Goal: Information Seeking & Learning: Find contact information

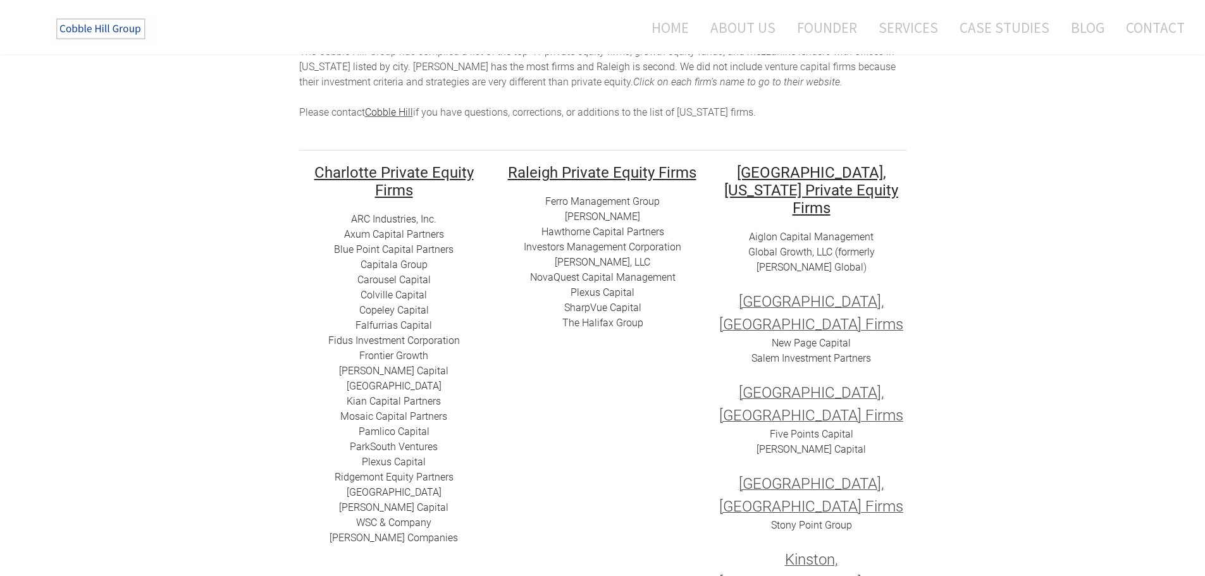
scroll to position [126, 0]
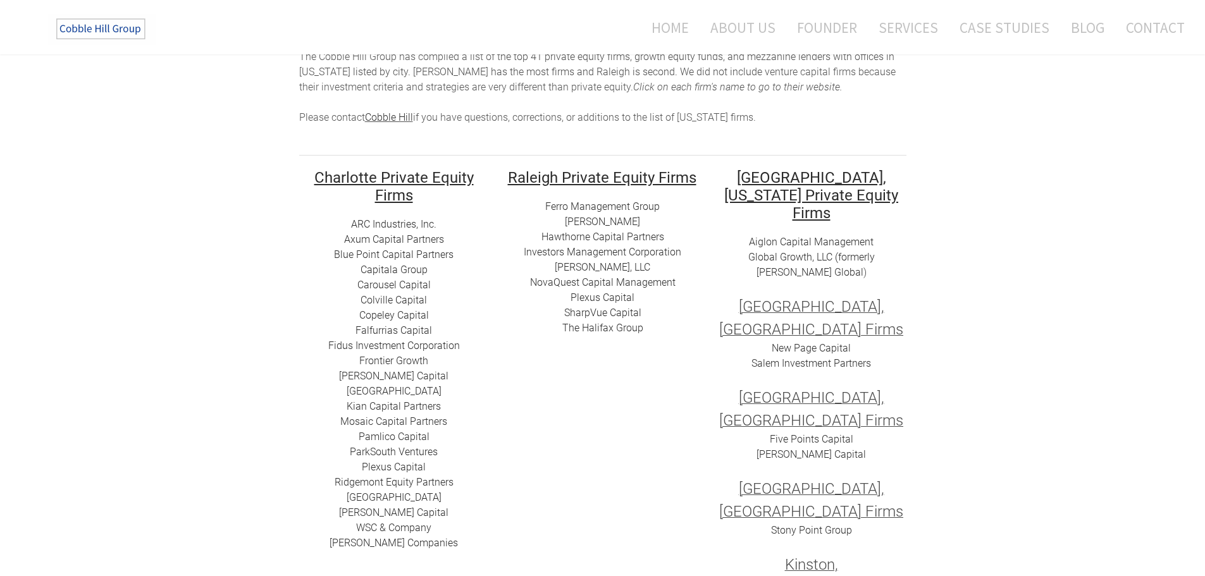
click at [383, 222] on link "ARC I​ndustries, Inc." at bounding box center [393, 224] width 85 height 12
click at [395, 238] on link "Axum Capital Partners" at bounding box center [394, 239] width 100 height 12
click at [362, 255] on link "​Blue Point Capital Partners" at bounding box center [394, 255] width 120 height 12
click at [388, 271] on link "Capitala Group​" at bounding box center [393, 270] width 67 height 12
click at [386, 300] on link "​Colville Capital" at bounding box center [393, 300] width 66 height 12
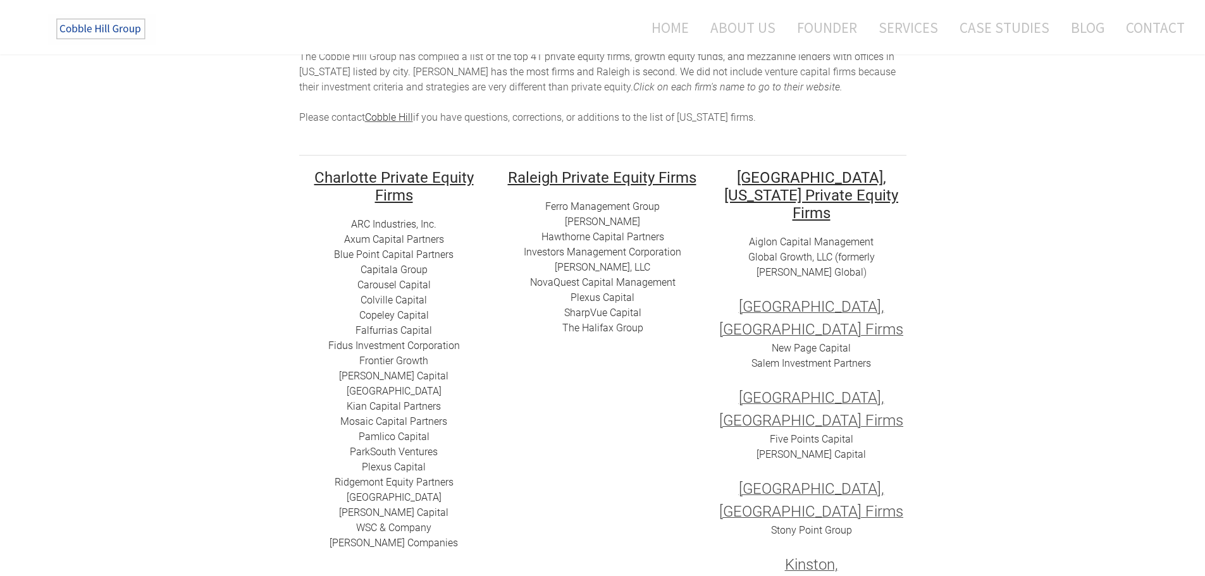
click at [373, 345] on link "Fidus Investment Corporation" at bounding box center [394, 346] width 132 height 12
click at [383, 361] on link "Frontier Growth" at bounding box center [393, 361] width 69 height 12
click at [382, 376] on link "[PERSON_NAME] Capital" at bounding box center [393, 376] width 109 height 12
click at [364, 391] on link "[GEOGRAPHIC_DATA]" at bounding box center [394, 391] width 95 height 12
click at [373, 405] on link "​Kian Capital Partners" at bounding box center [394, 406] width 94 height 12
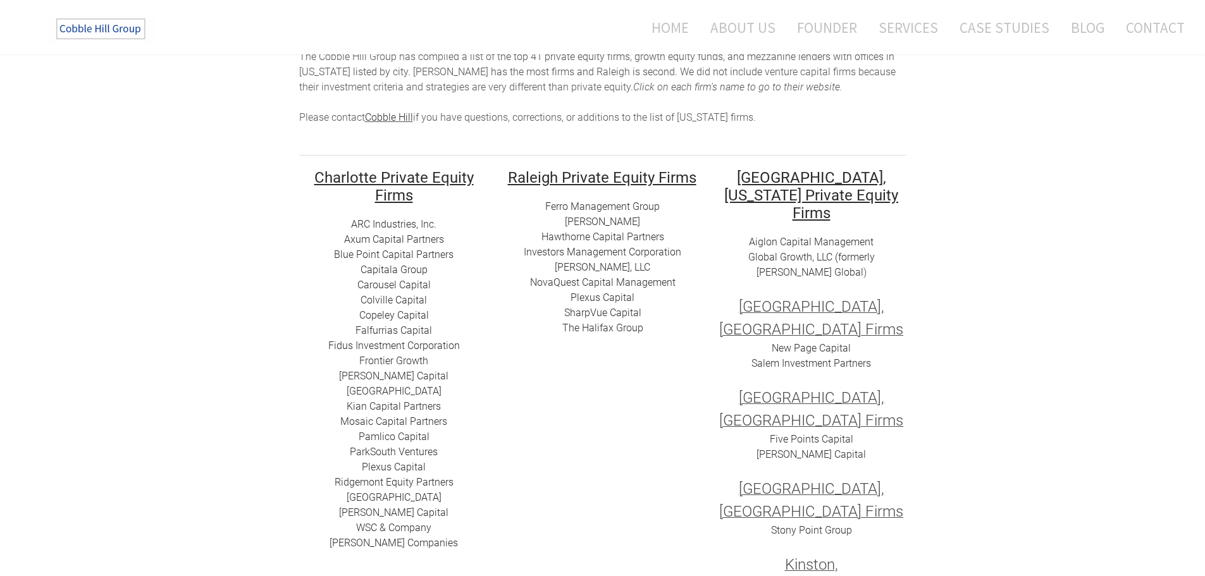
click at [372, 422] on link "Mosaic Capital Partners" at bounding box center [393, 421] width 107 height 12
click at [380, 436] on link "​Pamlico Capital" at bounding box center [394, 437] width 71 height 12
click at [381, 451] on link "ParkSouth Ventures" at bounding box center [394, 452] width 88 height 12
click at [395, 465] on link "​Plexus Capital" at bounding box center [394, 467] width 64 height 12
click at [355, 483] on link "​ Ridgemont Equity Partners​" at bounding box center [394, 482] width 119 height 12
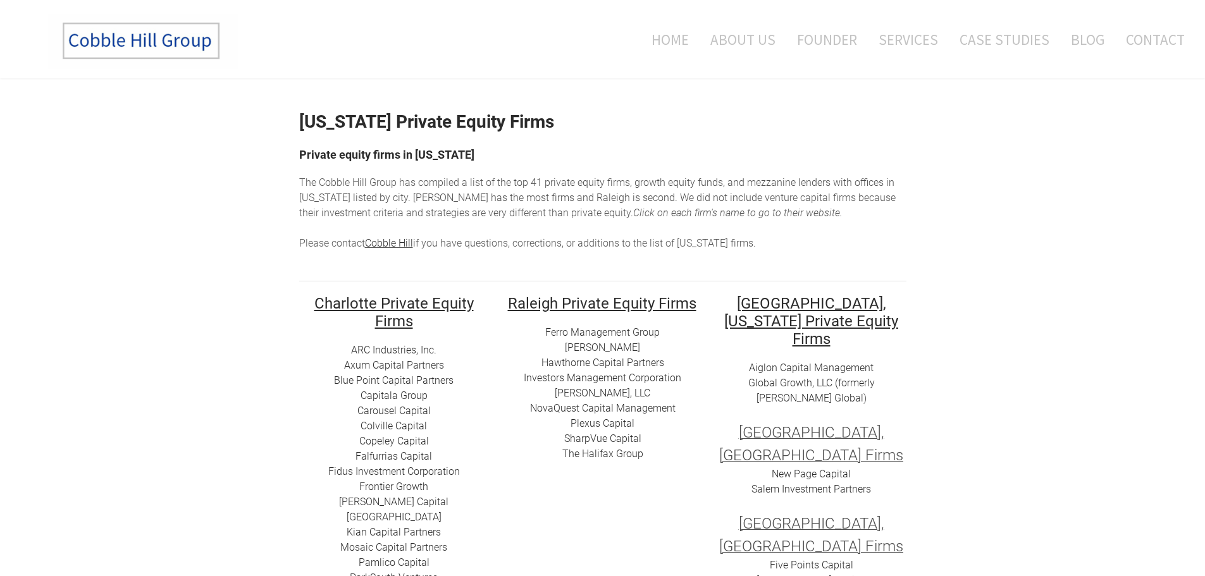
scroll to position [0, 0]
click at [682, 42] on link "Home" at bounding box center [665, 39] width 66 height 52
